Goal: Go to known website: Go to known website

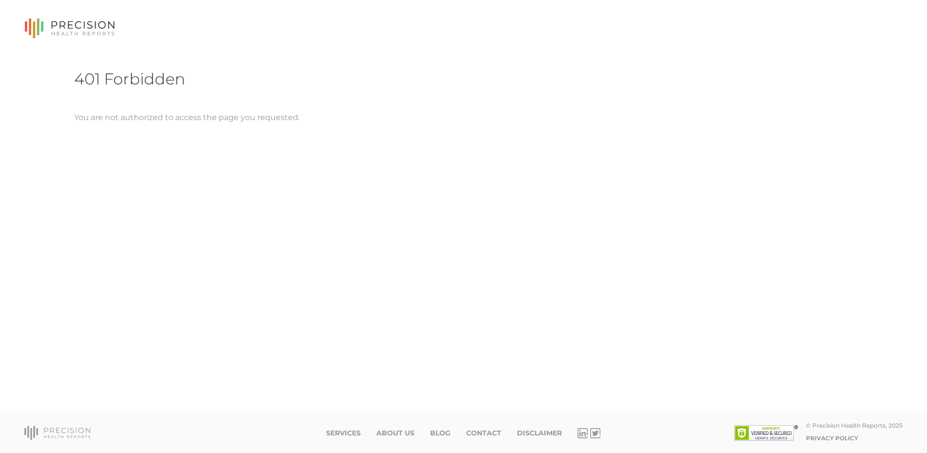
click at [88, 25] on icon at bounding box center [69, 29] width 90 height 20
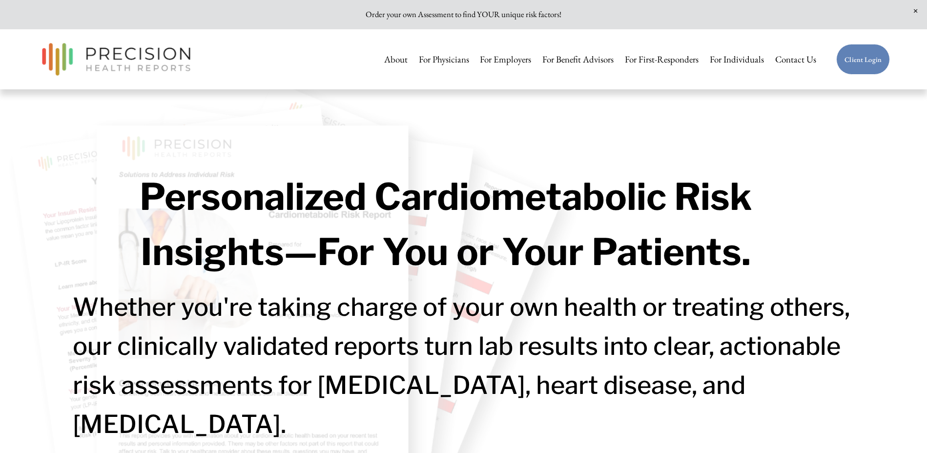
click at [856, 66] on link "Client Login" at bounding box center [863, 59] width 54 height 31
